Goal: Find specific page/section: Find specific page/section

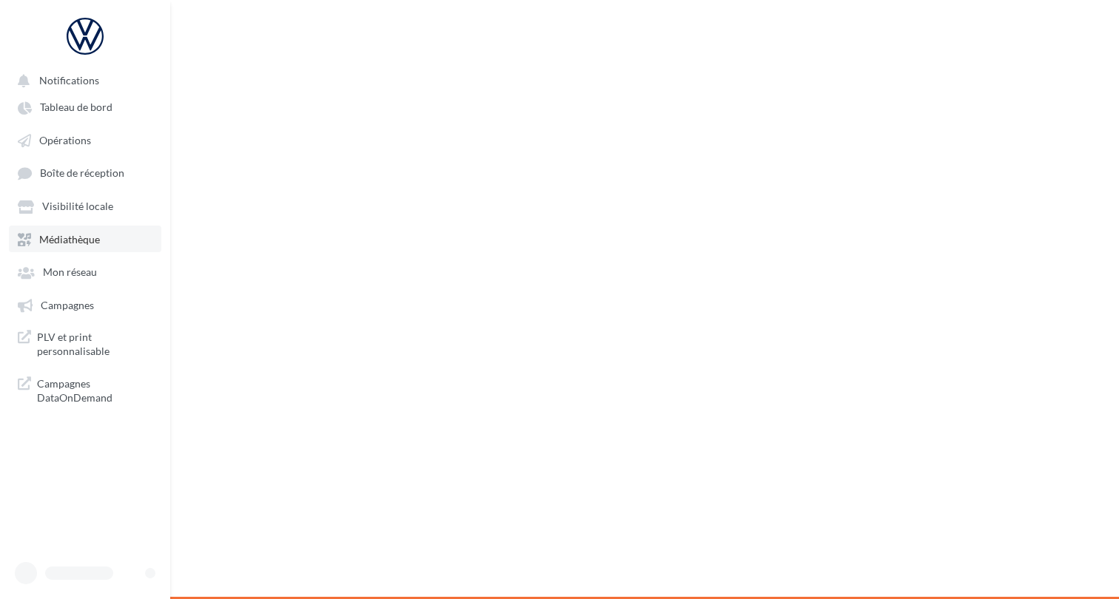
click at [91, 246] on span "Médiathèque" at bounding box center [69, 239] width 61 height 13
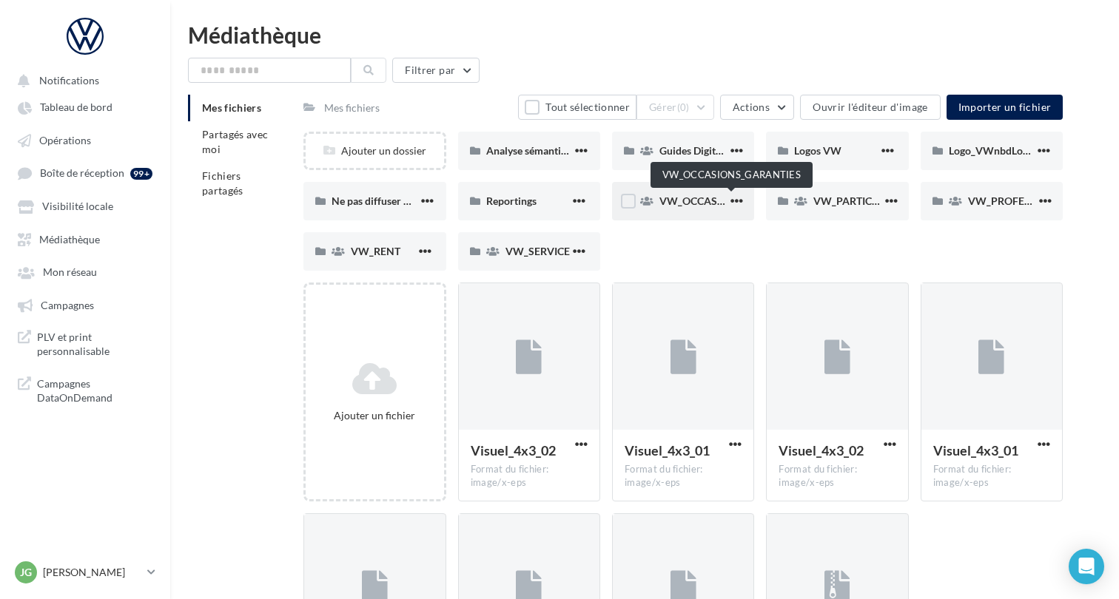
click at [694, 201] on span "VW_OCCASIONS_GARANTIES" at bounding box center [731, 201] width 145 height 13
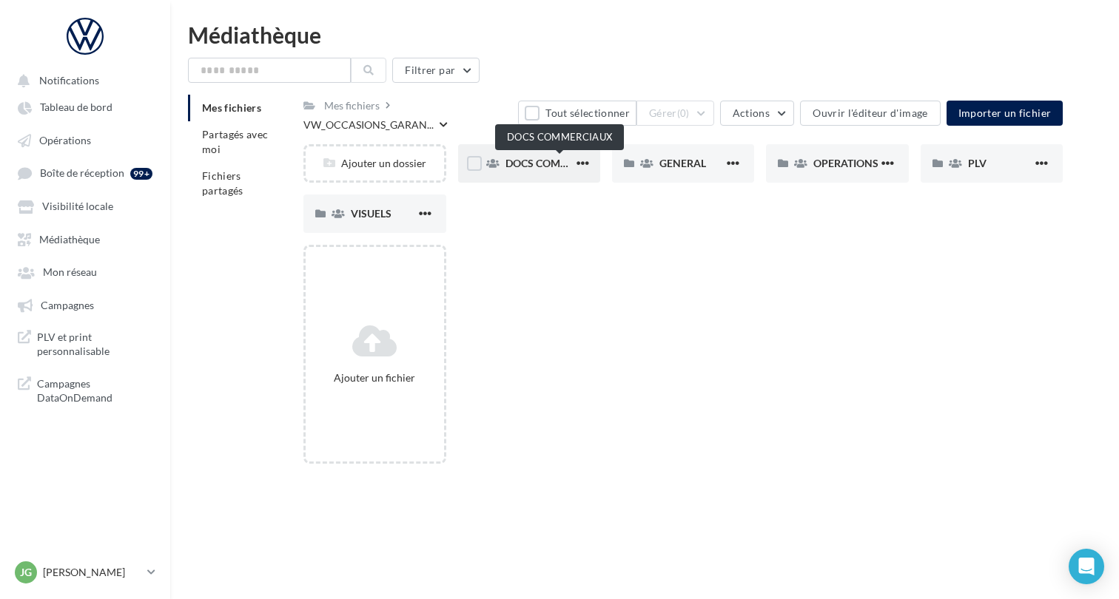
click at [560, 164] on span "DOCS COMMERCIAUX" at bounding box center [559, 163] width 109 height 13
click at [519, 164] on span "90 PTS DE CONTRÔLE" at bounding box center [557, 163] width 105 height 13
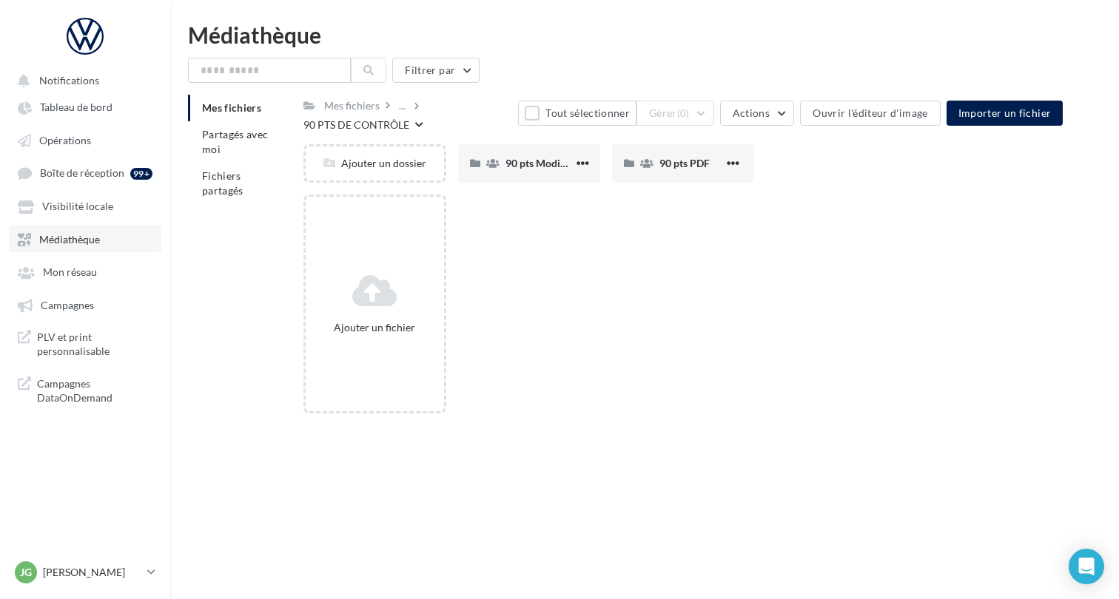
click at [81, 249] on link "Médiathèque" at bounding box center [85, 239] width 152 height 27
click at [78, 243] on span "Médiathèque" at bounding box center [69, 239] width 61 height 13
click at [81, 245] on span "Médiathèque" at bounding box center [69, 239] width 61 height 13
click at [90, 241] on span "Médiathèque" at bounding box center [69, 239] width 61 height 13
click at [82, 243] on span "Médiathèque" at bounding box center [69, 239] width 61 height 13
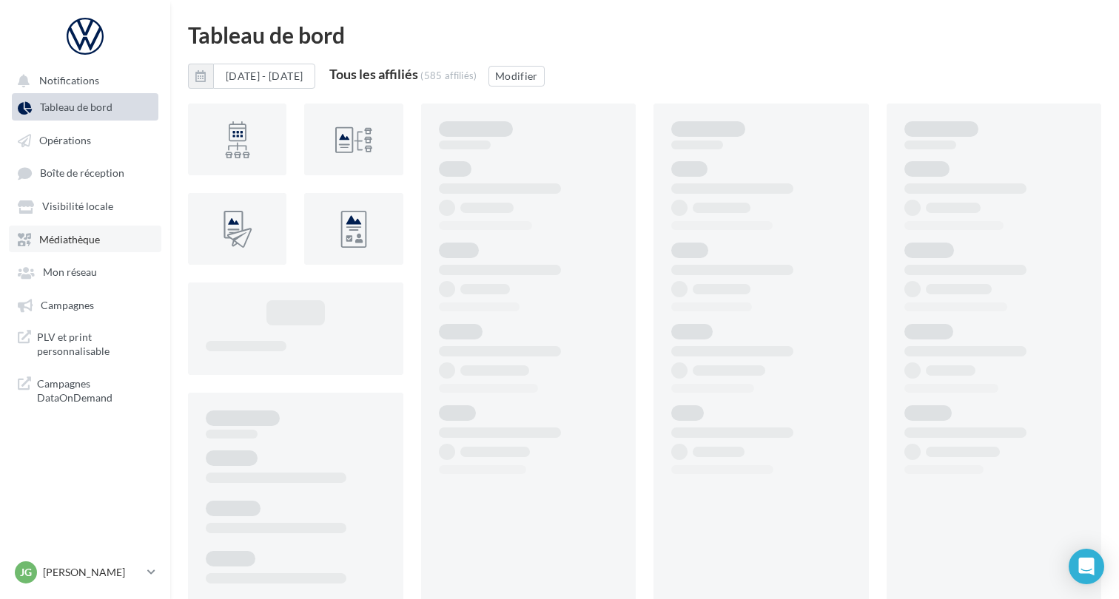
click at [92, 240] on span "Médiathèque" at bounding box center [69, 239] width 61 height 13
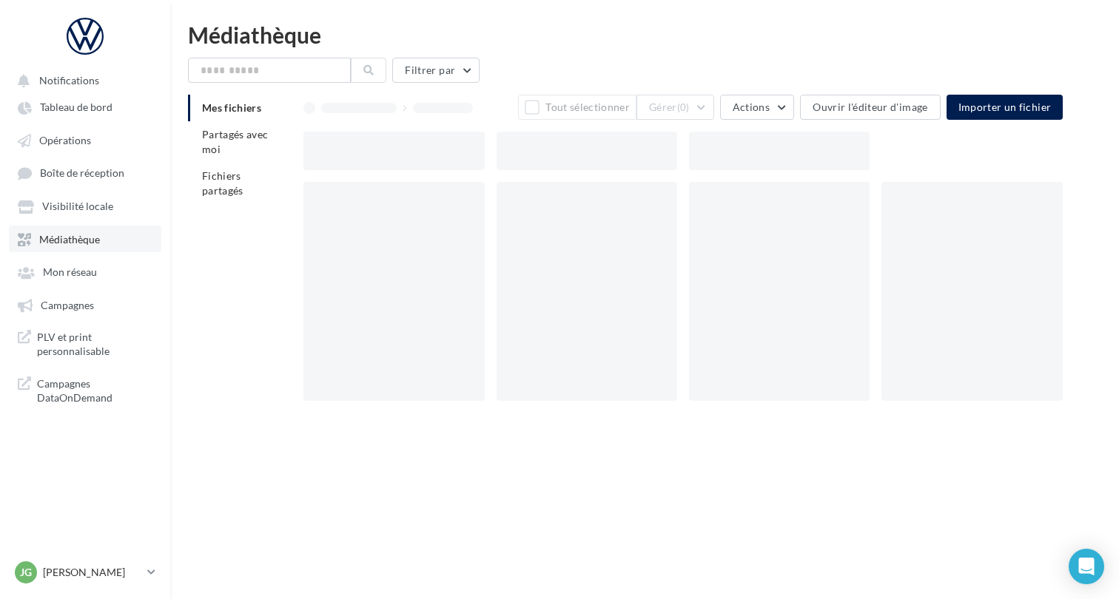
click at [89, 242] on span "Médiathèque" at bounding box center [69, 239] width 61 height 13
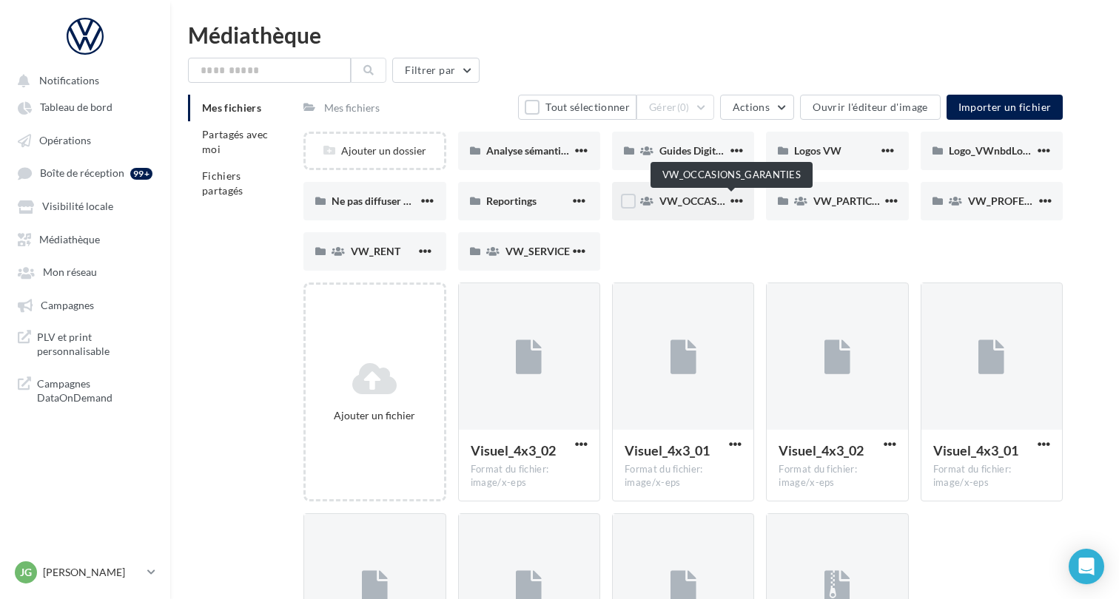
click at [689, 202] on span "VW_OCCASIONS_GARANTIES" at bounding box center [731, 201] width 145 height 13
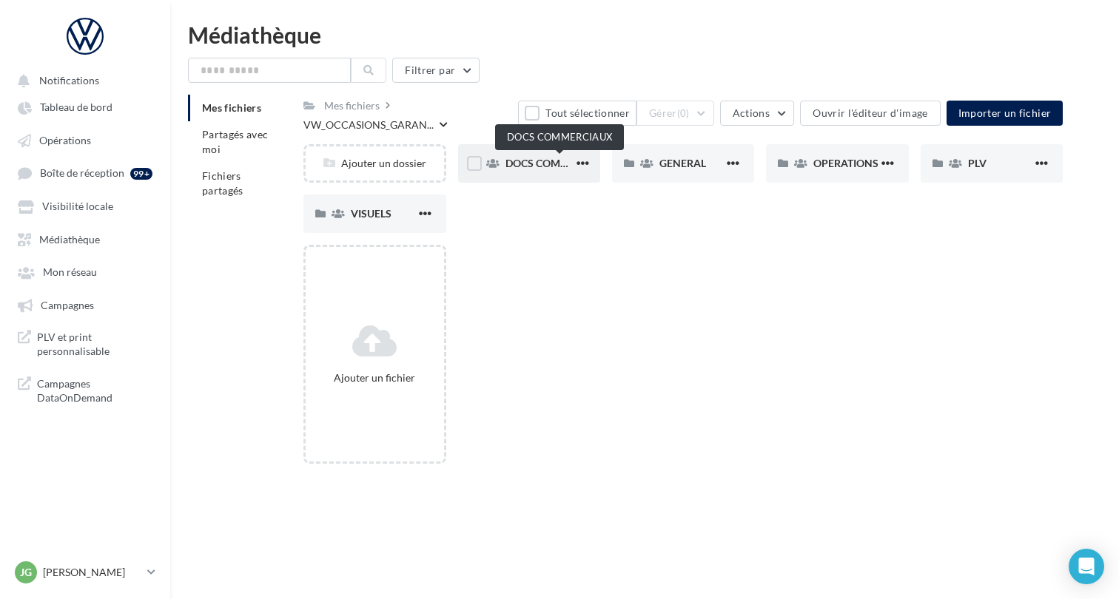
click at [548, 164] on span "DOCS COMMERCIAUX" at bounding box center [559, 163] width 109 height 13
click at [525, 166] on span "90 PTS DE CONTRÔLE" at bounding box center [557, 163] width 105 height 13
